Goal: Navigation & Orientation: Find specific page/section

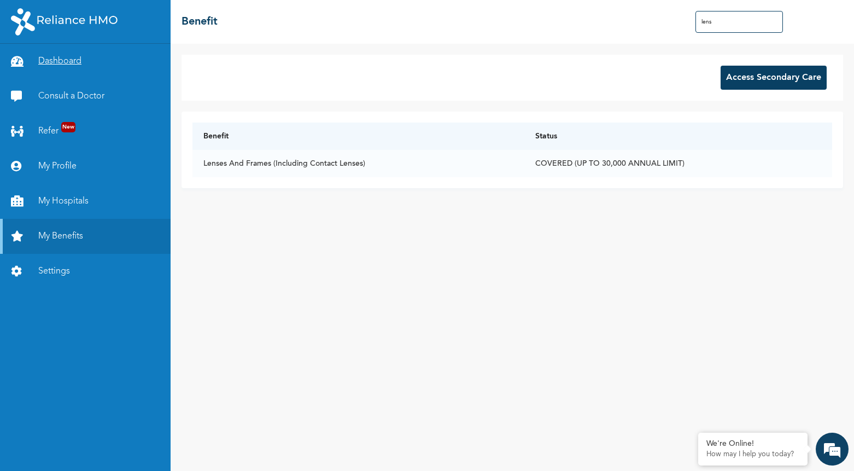
type input "lens"
click at [72, 62] on link "Dashboard" at bounding box center [85, 61] width 171 height 35
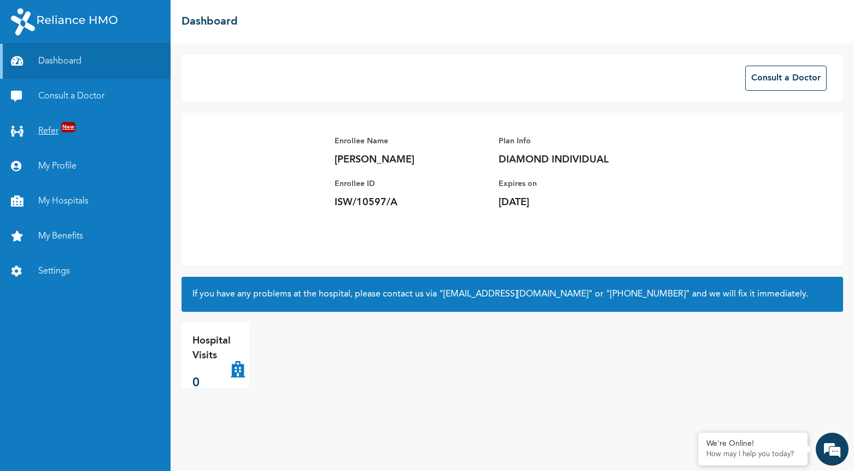
click at [99, 131] on link "Refer New" at bounding box center [85, 131] width 171 height 35
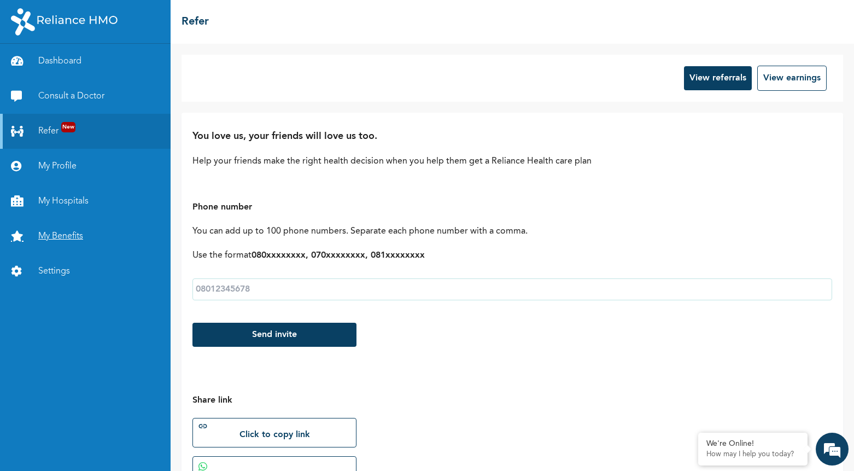
click at [53, 236] on link "My Benefits" at bounding box center [85, 236] width 171 height 35
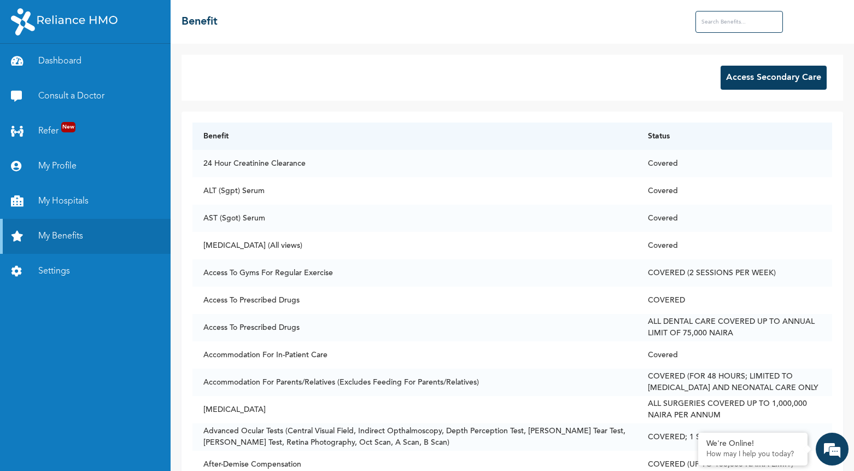
click at [736, 80] on button "Access Secondary Care" at bounding box center [773, 78] width 106 height 24
